Goal: Task Accomplishment & Management: Use online tool/utility

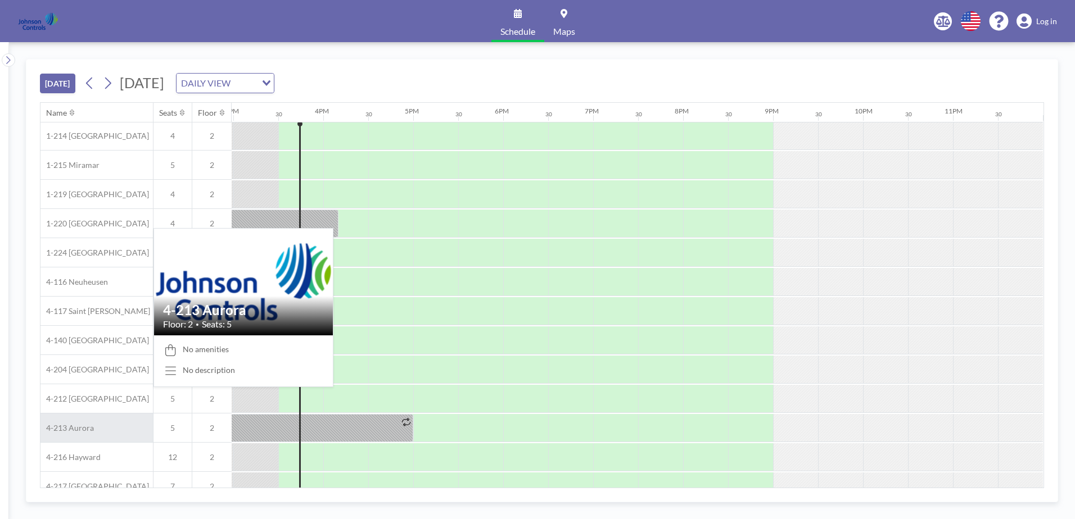
scroll to position [0, 1349]
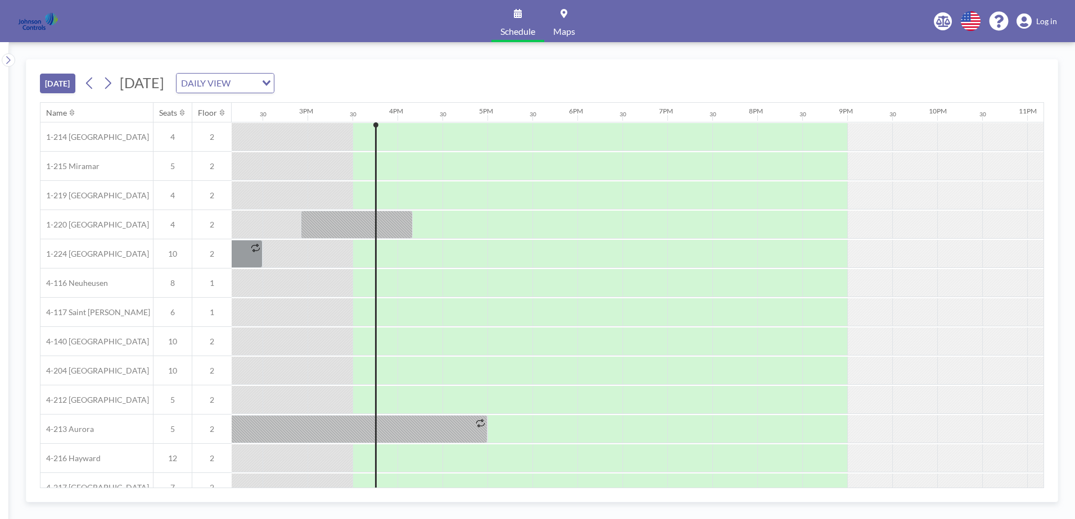
scroll to position [0, 1349]
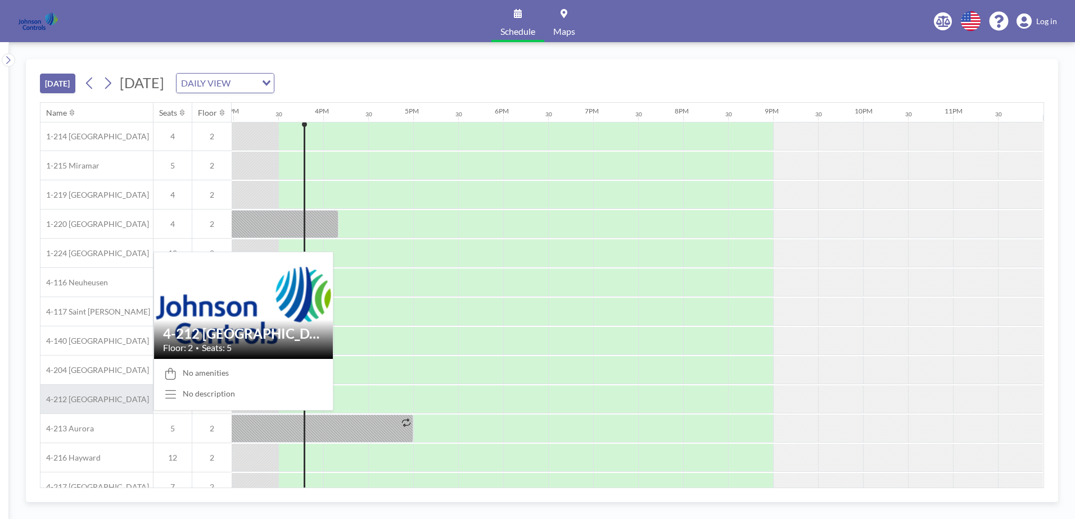
scroll to position [0, 1349]
